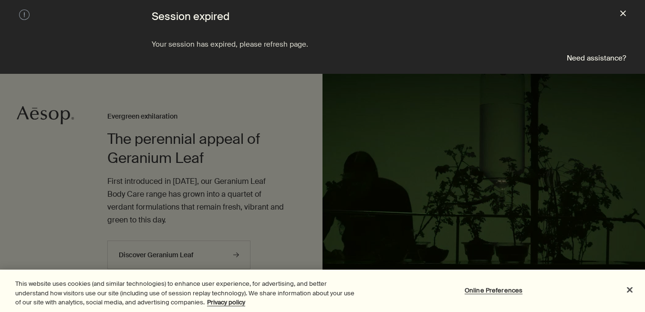
click at [624, 11] on button "close" at bounding box center [623, 15] width 6 height 10
click at [623, 14] on button "close" at bounding box center [623, 15] width 6 height 10
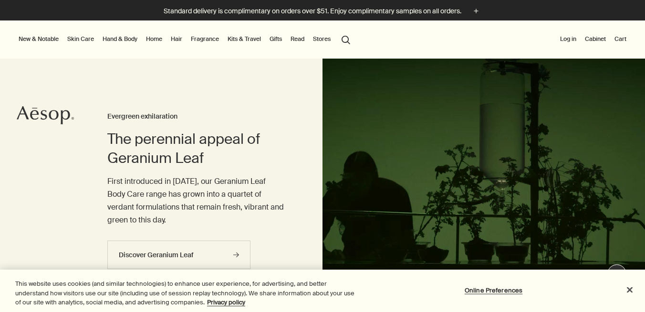
click at [363, 52] on div "New & Notable New additions Evergreen Exhilaration Lucent Facial Refiner Eleos …" at bounding box center [322, 40] width 645 height 38
click at [115, 40] on link "Hand & Body" at bounding box center [120, 38] width 39 height 11
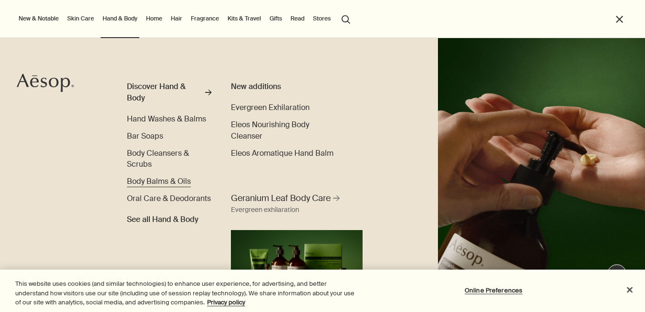
click at [160, 187] on link "Body Balms & Oils" at bounding box center [159, 181] width 64 height 11
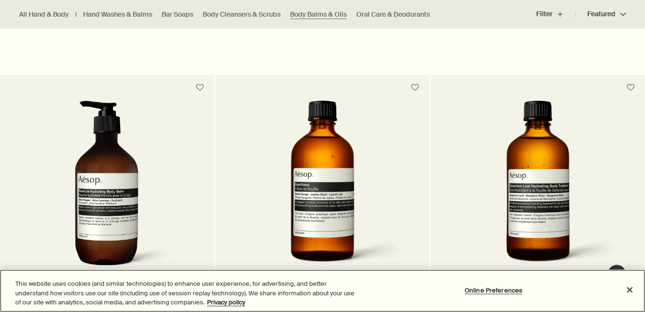
scroll to position [719, 0]
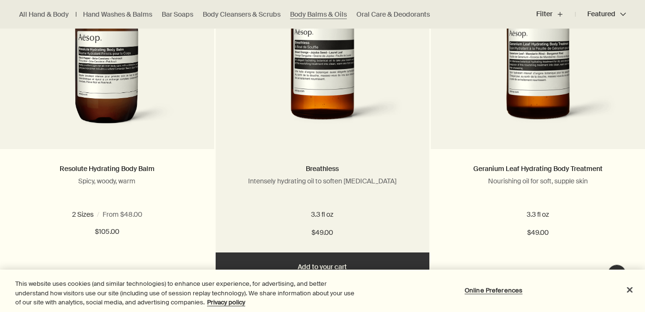
click at [322, 86] on img at bounding box center [323, 47] width 174 height 176
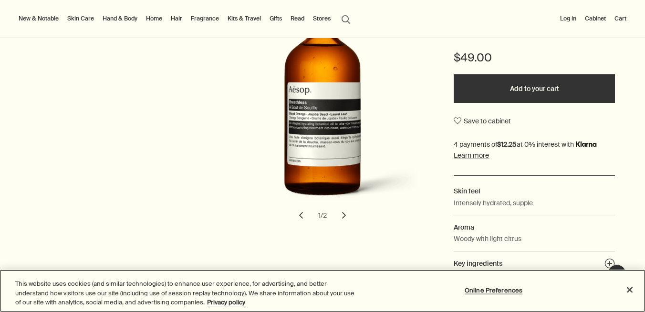
scroll to position [175, 0]
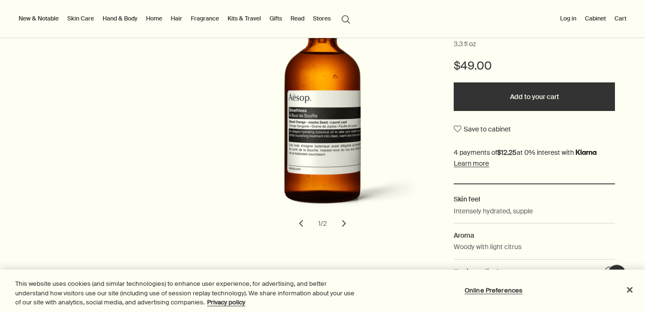
click at [532, 101] on button "Add to your cart" at bounding box center [533, 96] width 161 height 29
click at [620, 16] on button "Cart 1" at bounding box center [616, 18] width 22 height 11
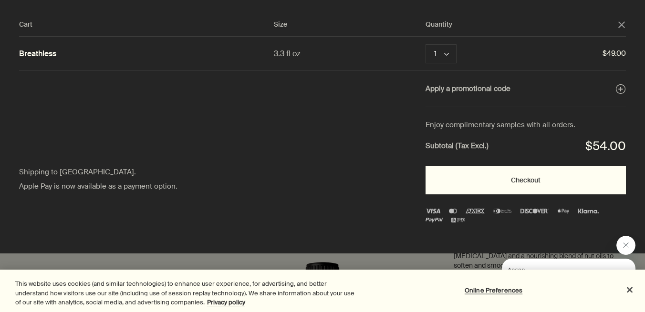
click at [517, 184] on button "Checkout" at bounding box center [525, 180] width 200 height 29
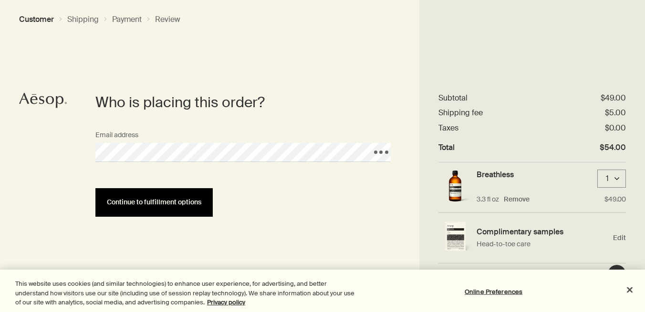
click at [179, 208] on button "Continue to fulfillment options" at bounding box center [153, 202] width 117 height 29
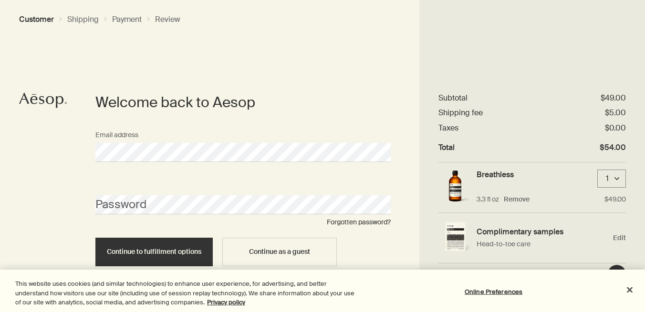
scroll to position [14, 0]
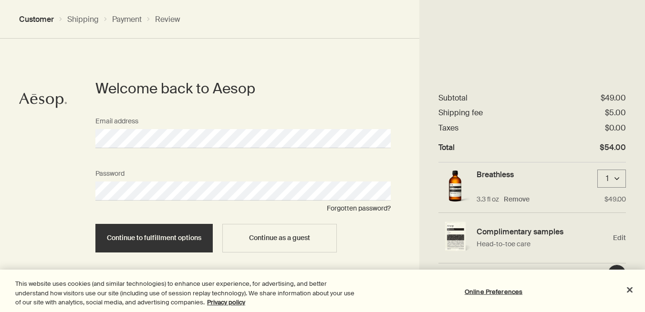
click at [95, 224] on button "Continue to fulfillment options" at bounding box center [153, 238] width 117 height 29
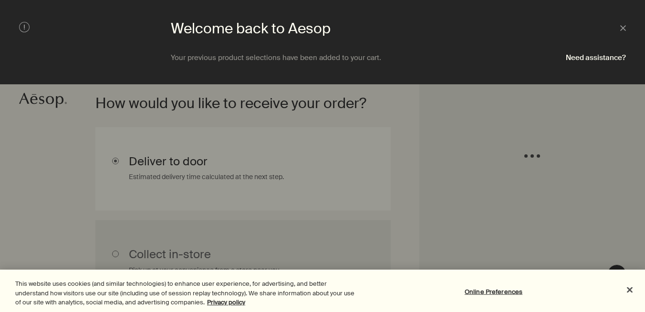
scroll to position [214, 0]
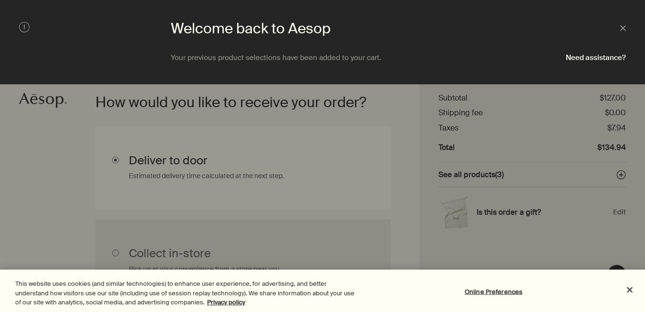
click at [628, 27] on section "Welcome back to Aesop Close Your previous product selections have been added to…" at bounding box center [322, 42] width 645 height 84
click at [624, 30] on icon "Close" at bounding box center [623, 28] width 6 height 6
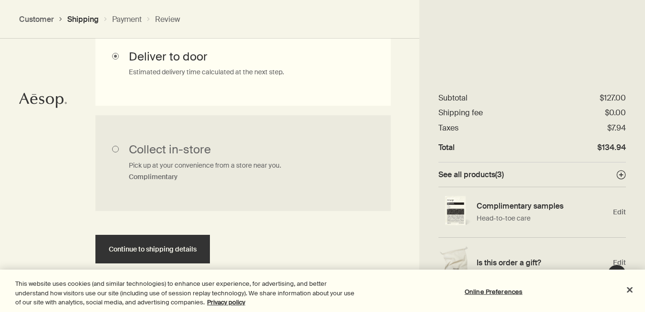
scroll to position [332, 0]
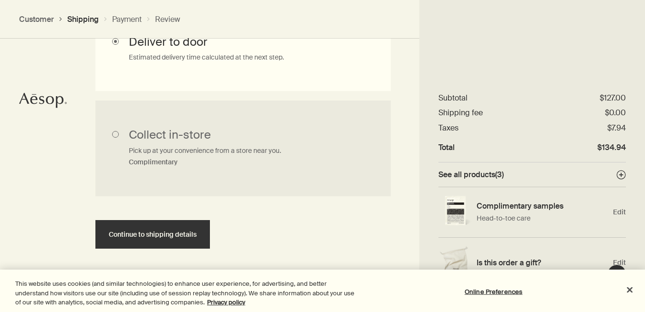
click at [526, 179] on button "See all products ( 3 ) plusAndCloseWithCircle" at bounding box center [531, 175] width 187 height 10
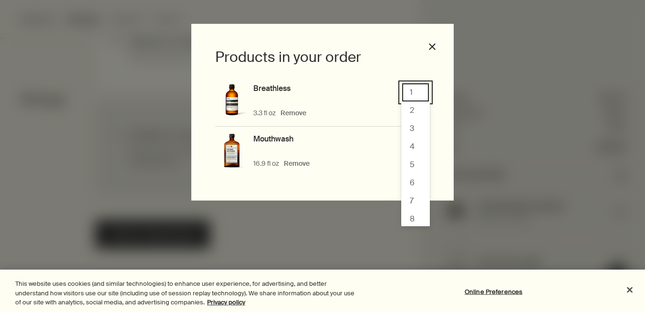
click at [415, 92] on div "1, 1 of 10. 10 results available. Use Up and Down to choose options, press Ente…" at bounding box center [415, 92] width 29 height 18
click at [413, 99] on div "1" at bounding box center [415, 92] width 27 height 18
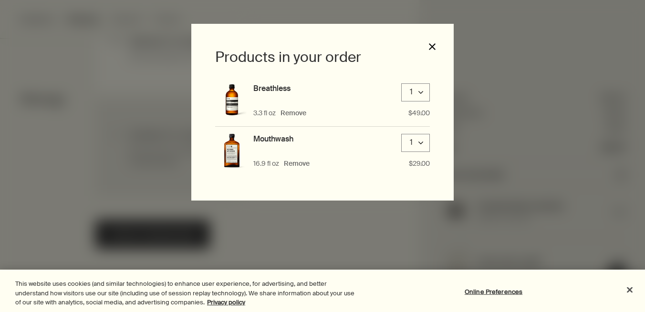
click at [430, 48] on button "close" at bounding box center [432, 46] width 9 height 9
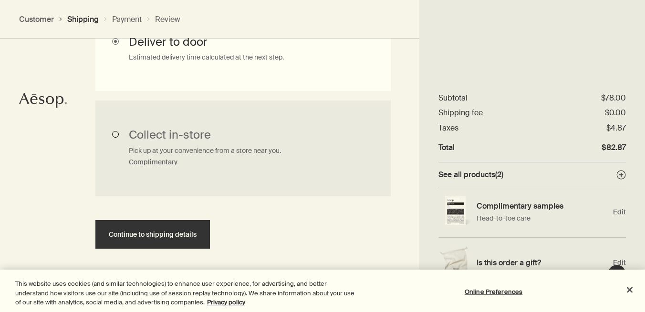
click at [164, 132] on input "Collect in-store Pick up at your convenience from a store near you. Complimenta…" at bounding box center [242, 149] width 295 height 96
radio input "true"
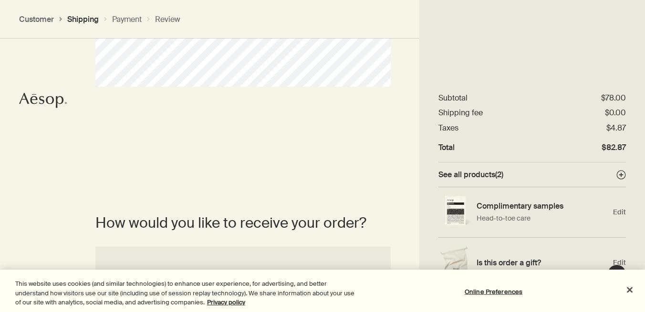
scroll to position [111, 0]
